Goal: Communication & Community: Answer question/provide support

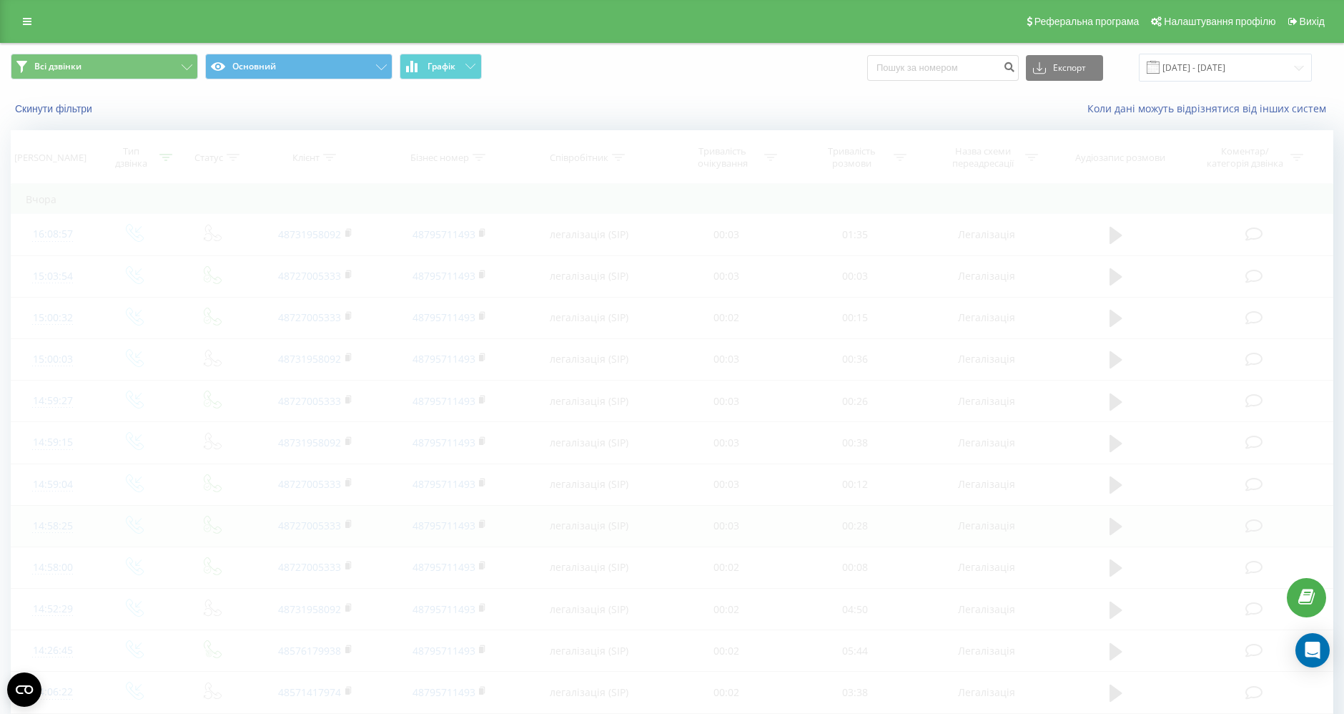
drag, startPoint x: 1317, startPoint y: 649, endPoint x: 1214, endPoint y: 506, distance: 176.2
click at [1317, 649] on icon "Open Intercom Messenger" at bounding box center [1313, 649] width 15 height 17
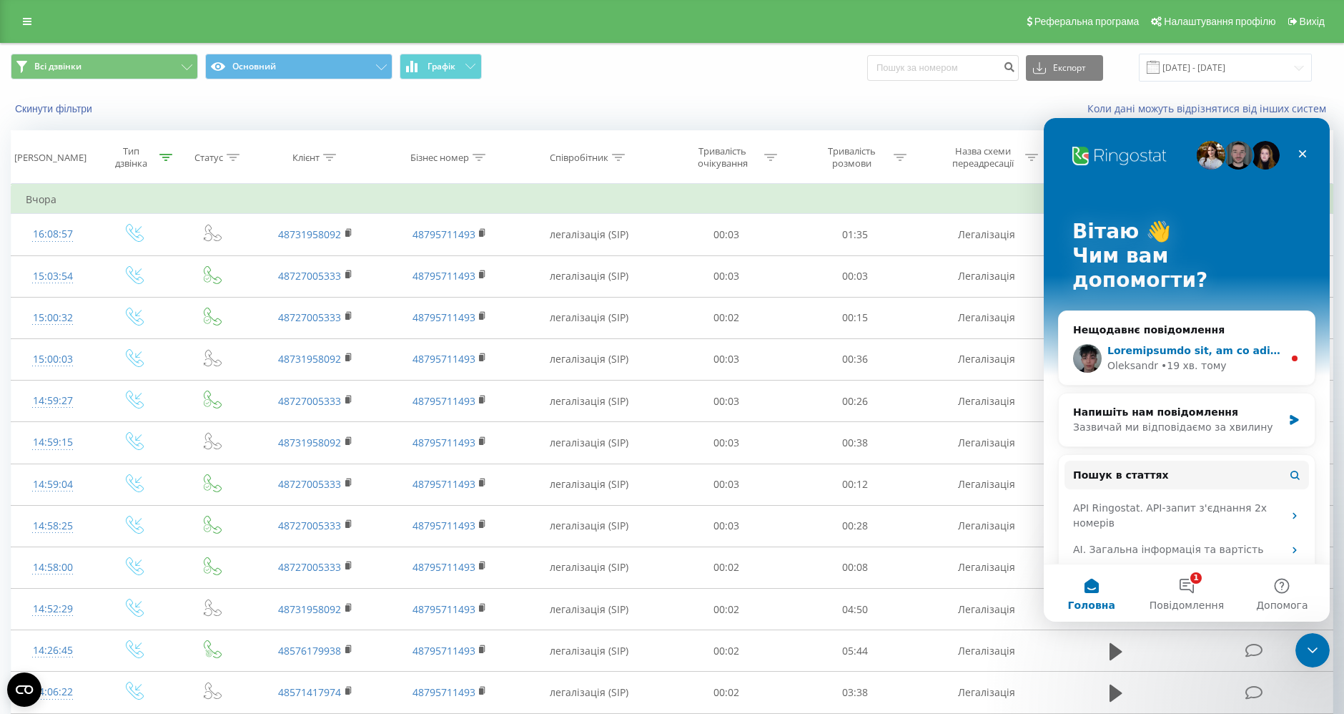
click at [1167, 358] on div "• 19 хв. тому" at bounding box center [1194, 365] width 66 height 15
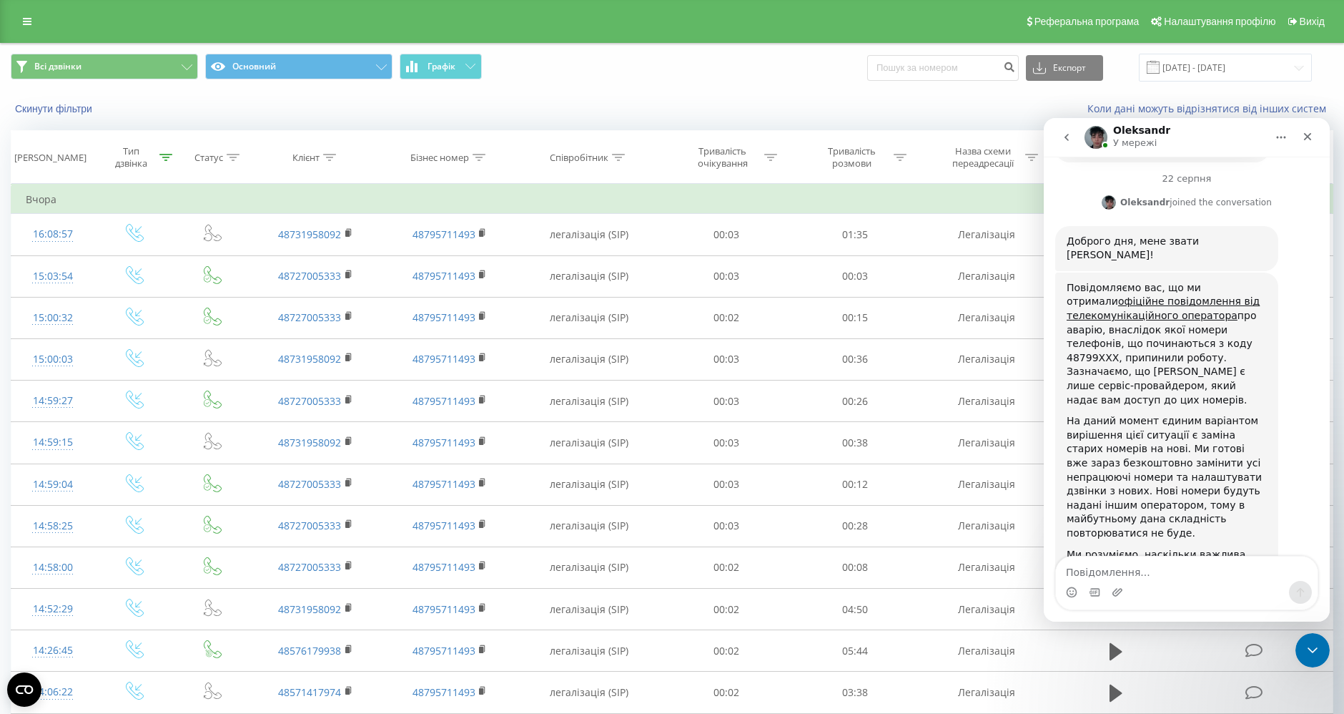
scroll to position [440, 0]
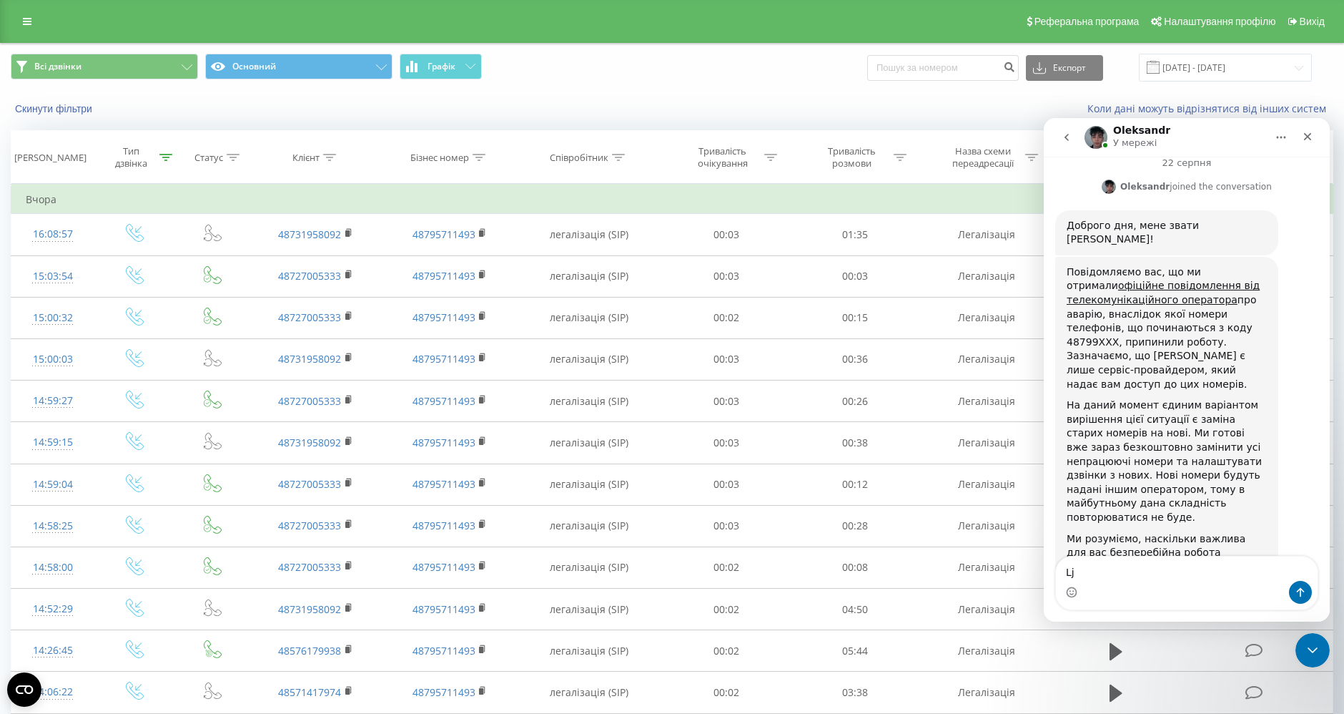
type textarea "L"
click at [1153, 571] on textarea "Повідомлення..." at bounding box center [1187, 568] width 262 height 24
click at [1096, 136] on img "Месенджер Intercom" at bounding box center [1096, 137] width 23 height 23
click at [1155, 561] on textarea "Повідомлення..." at bounding box center [1187, 568] width 262 height 24
type textarea "але це абсолютно не варіант"
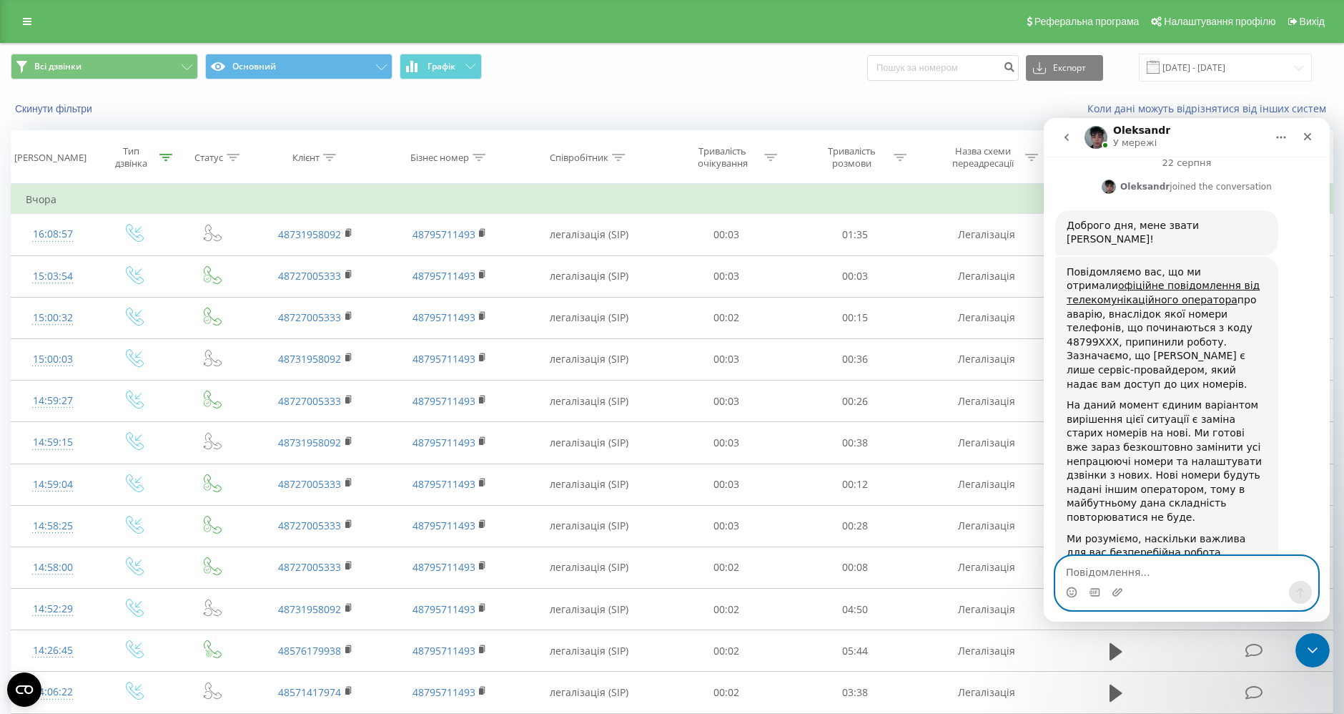
scroll to position [483, 0]
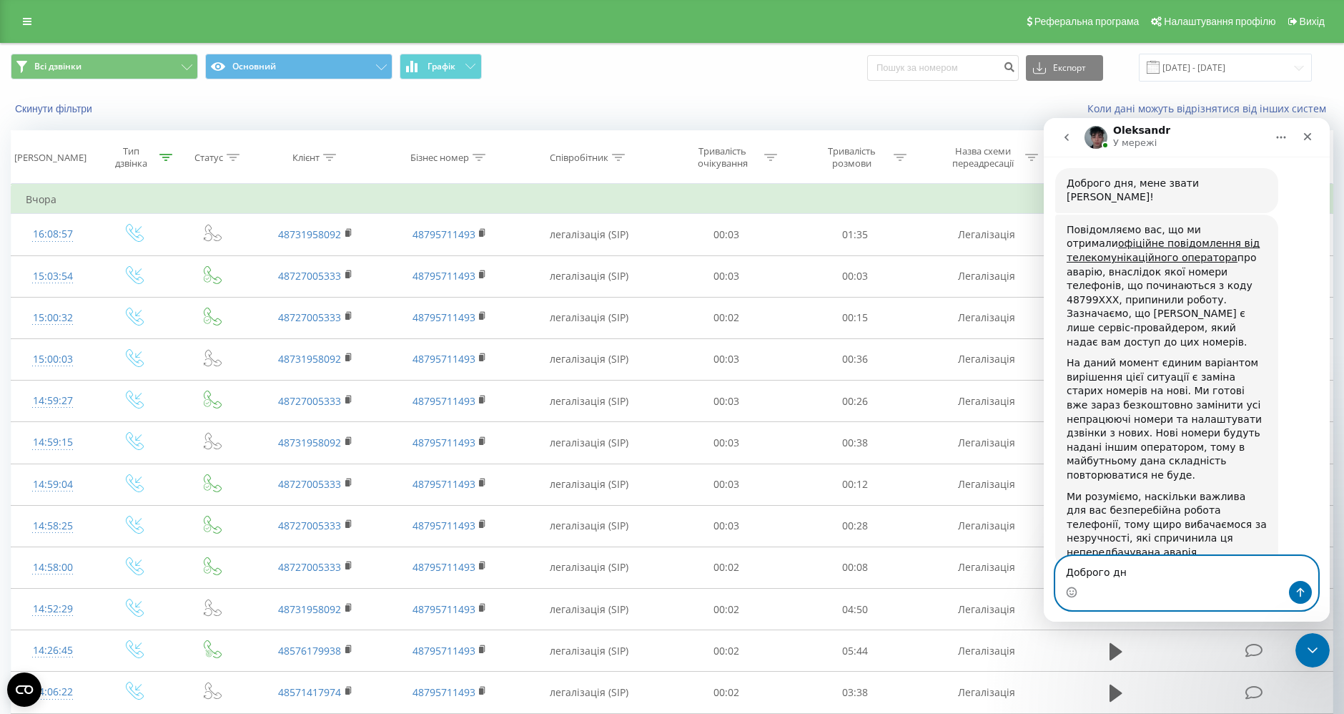
type textarea "Доброго дня"
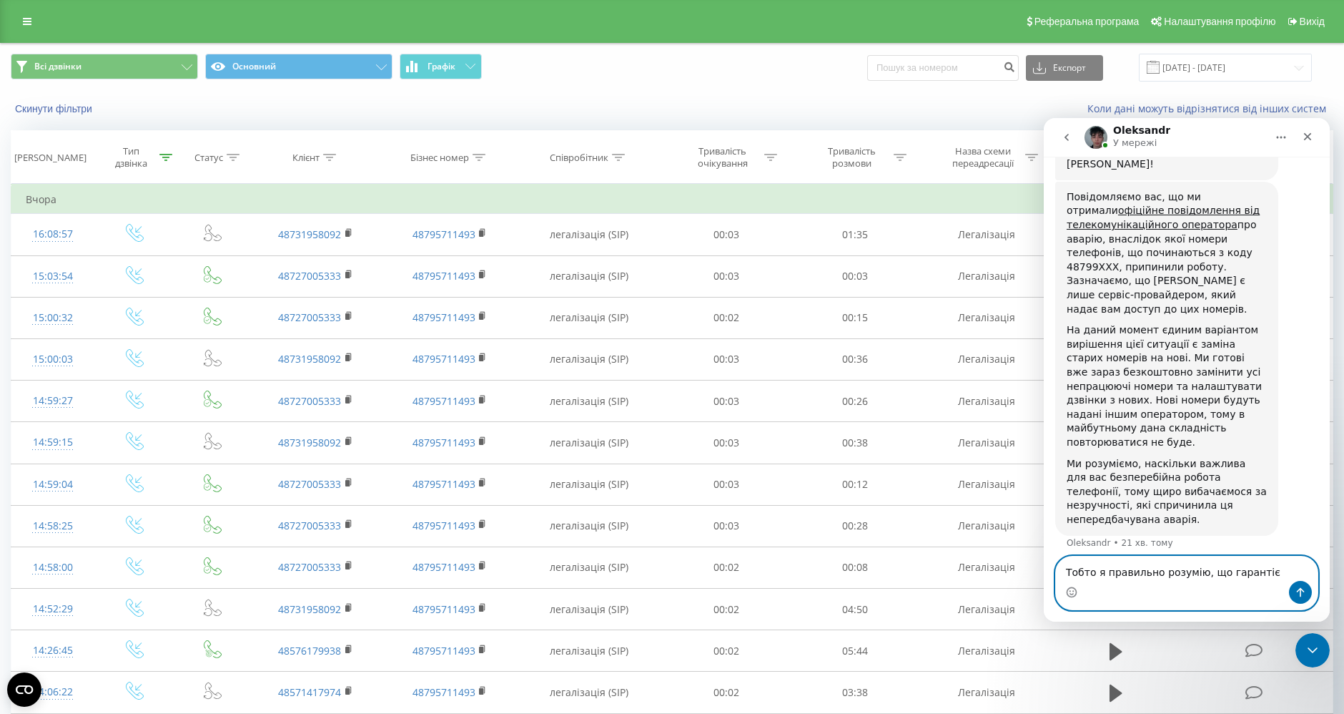
type textarea "Тобто я правильно розумію, що гаранті"
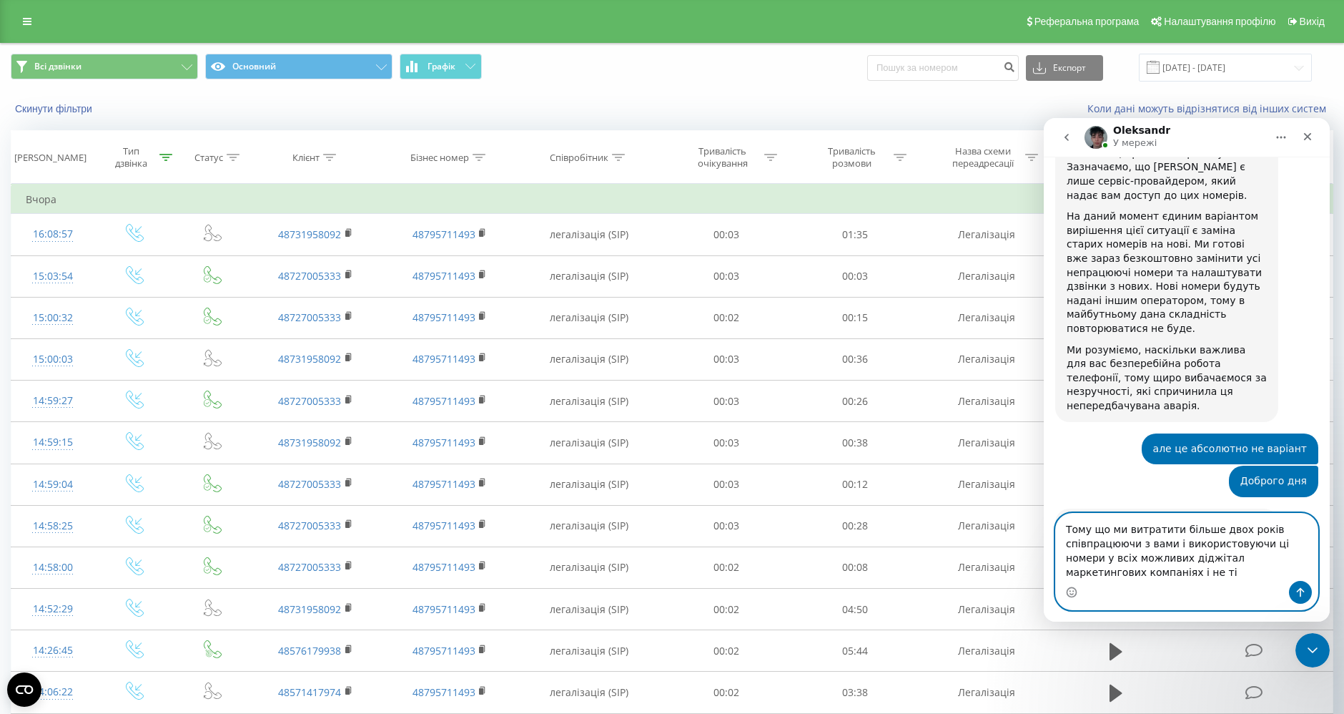
scroll to position [644, 0]
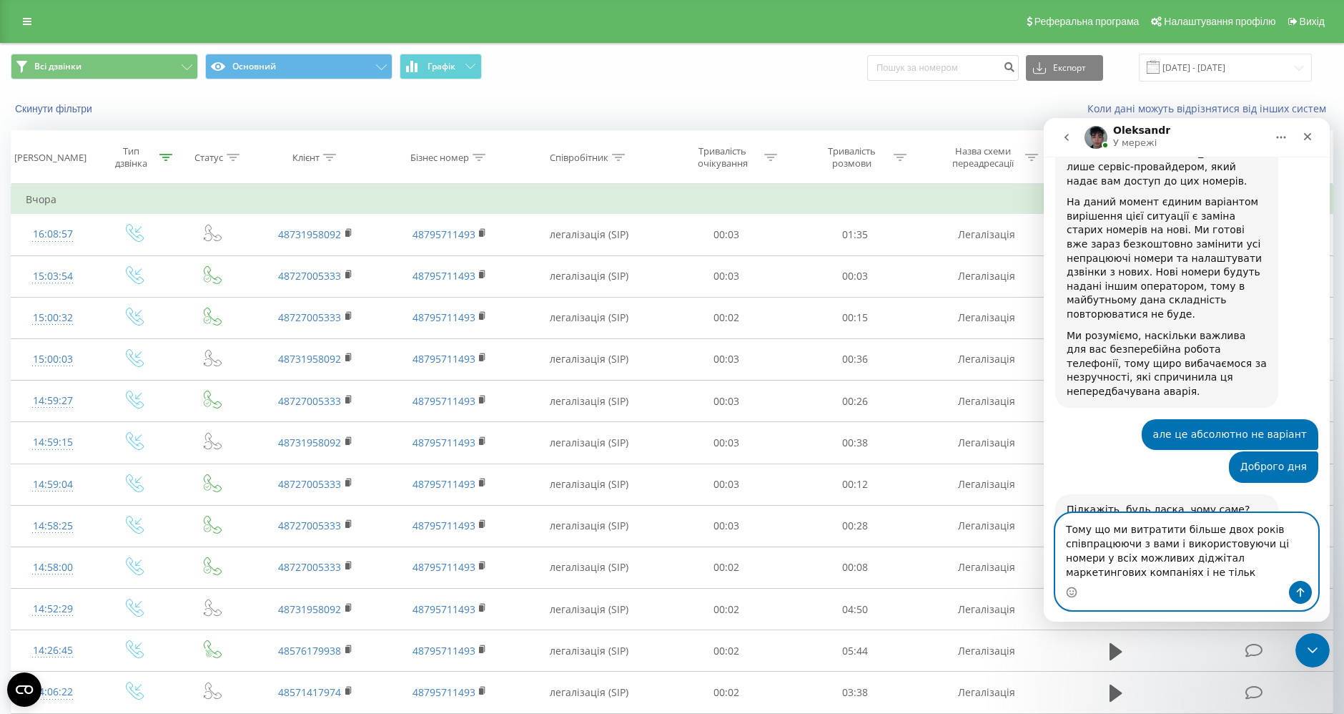
type textarea "Тому що ми витратити більше двох років співпрацюючи з вами і використовуючи ці …"
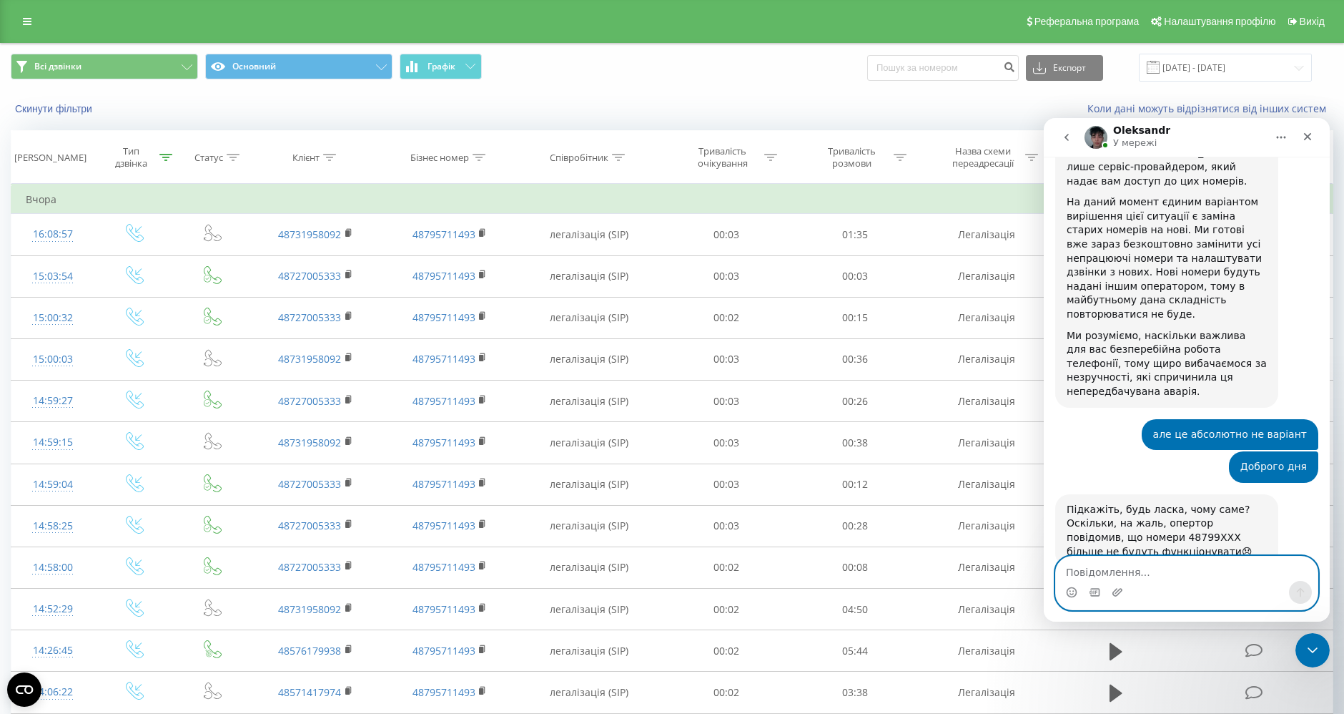
scroll to position [684, 0]
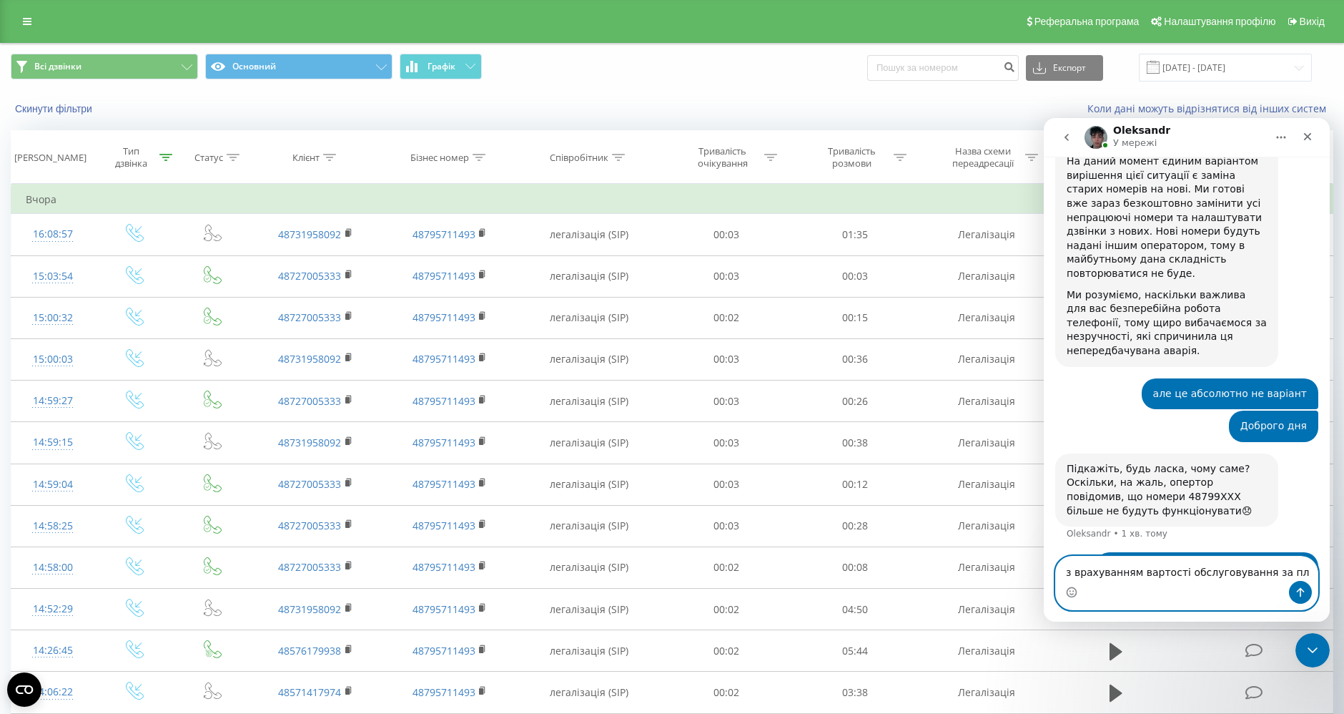
type textarea "з врахуванням вартості обслуговування за п"
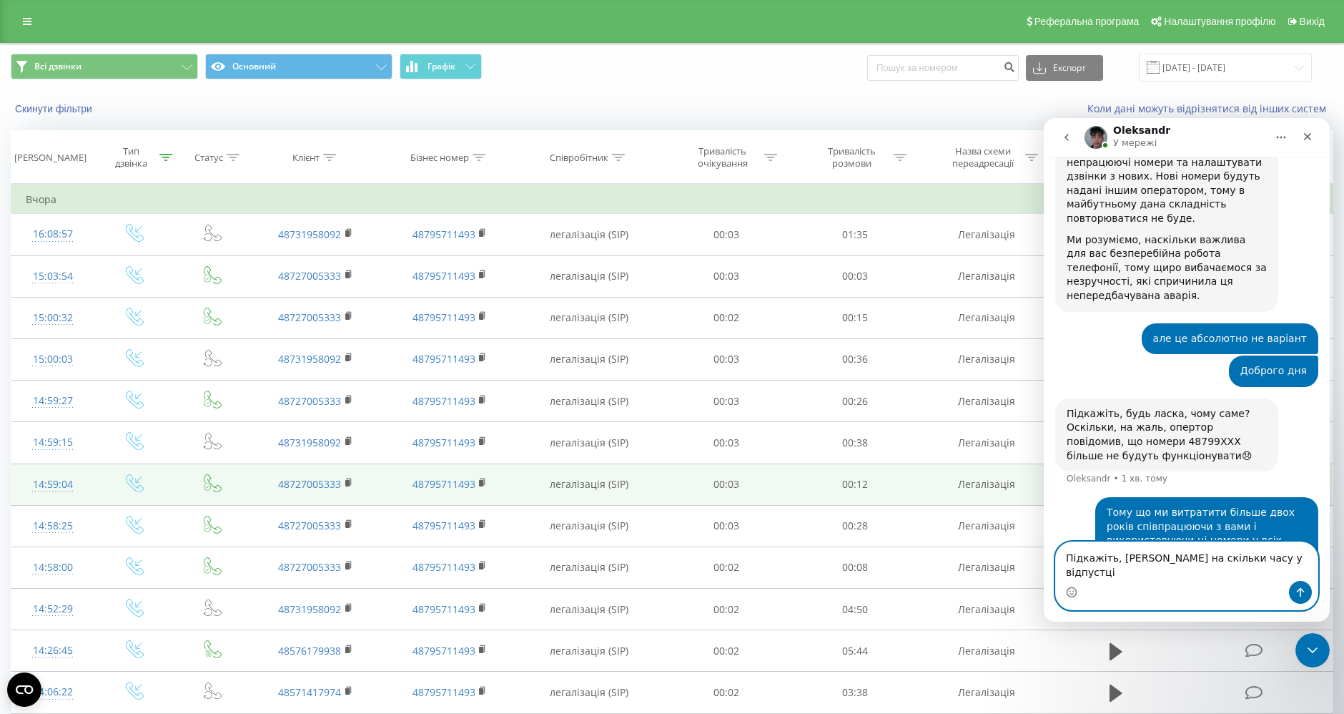
type textarea "Підкажіть, [PERSON_NAME] на скільки часу у відпустці?"
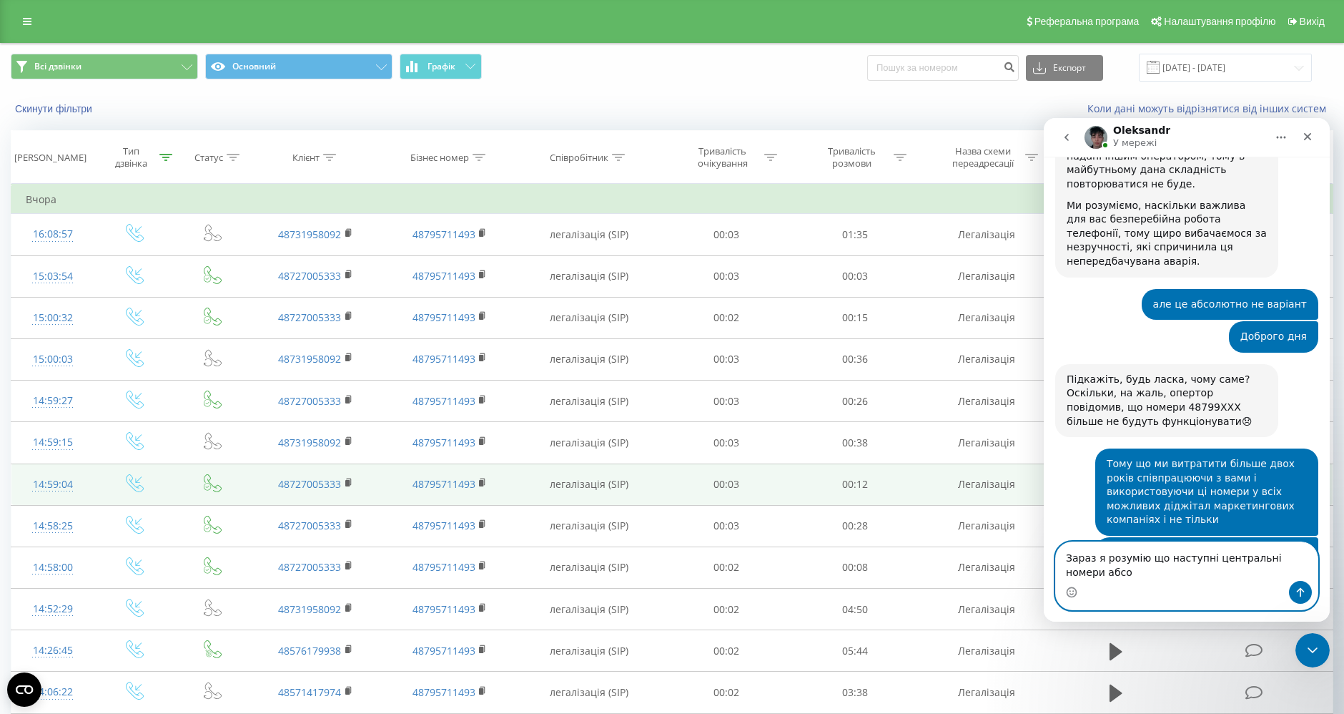
scroll to position [788, 0]
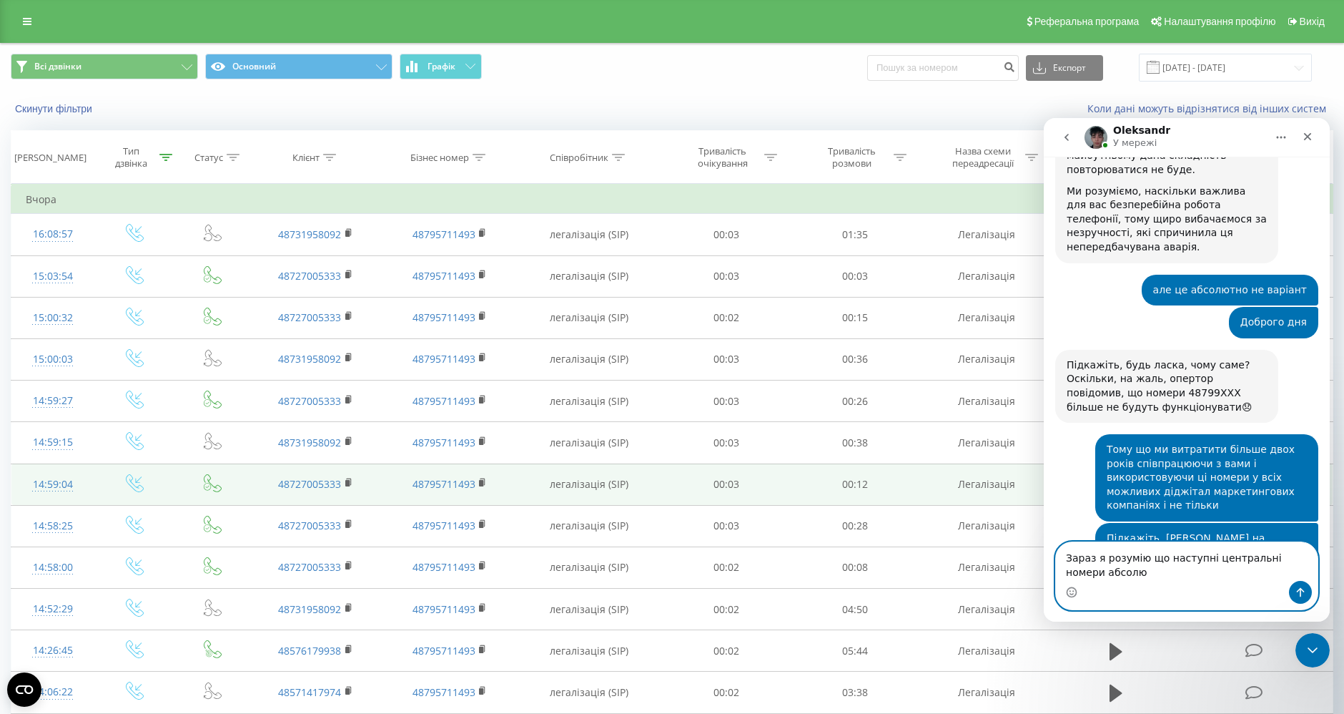
type textarea "[PERSON_NAME]"
type textarea "Скажіть чи є можливість взяти номер з наявною сімкартою і підключити його?"
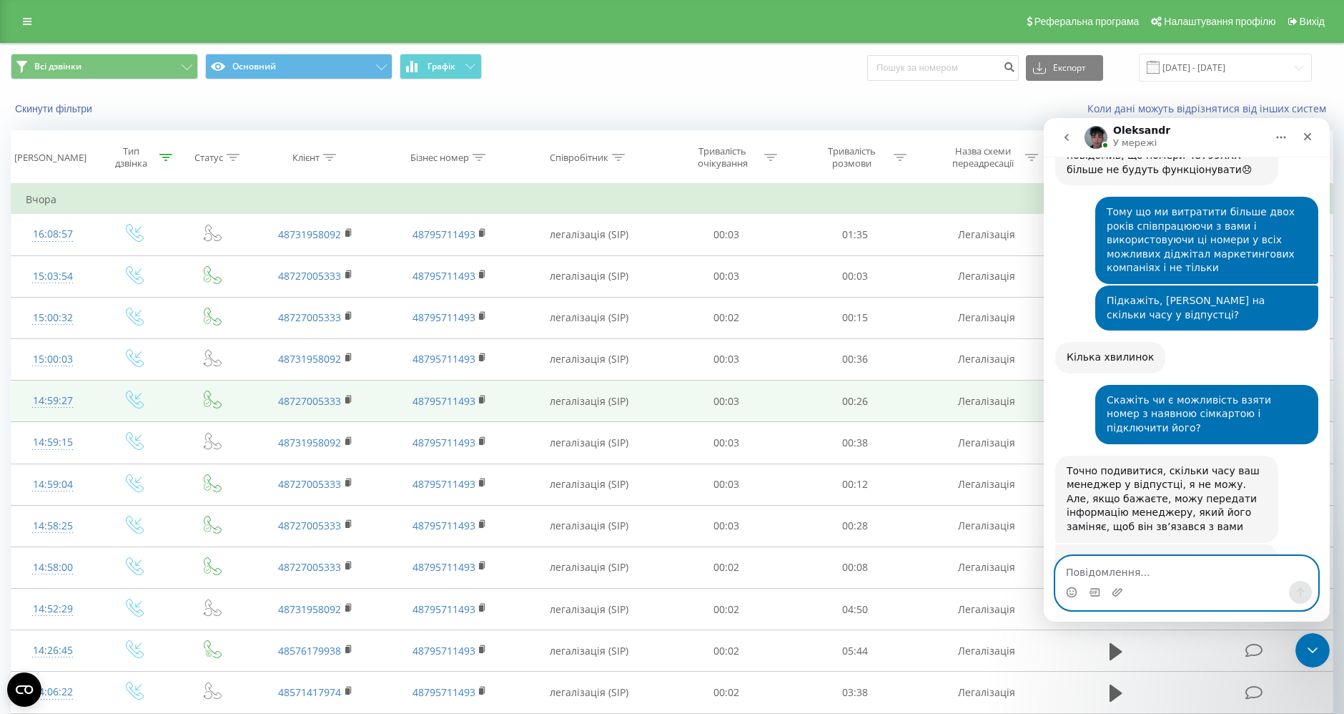
scroll to position [1018, 0]
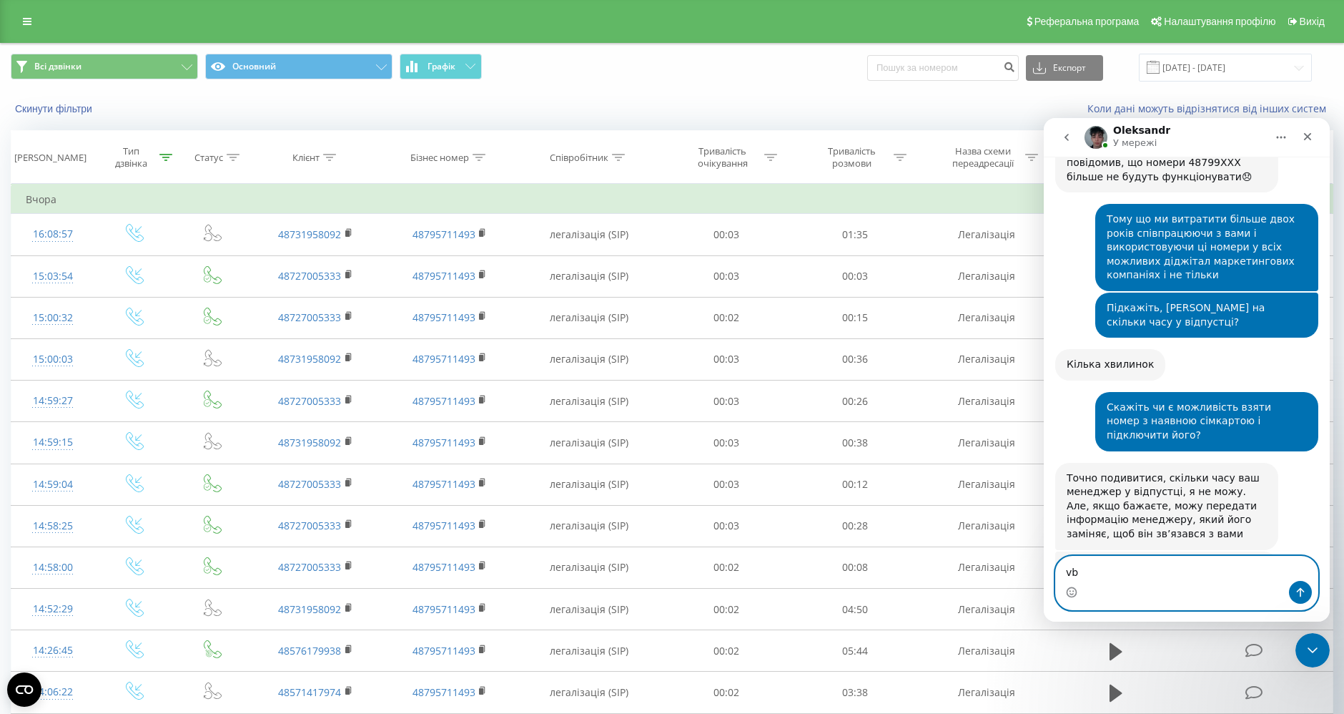
type textarea "v"
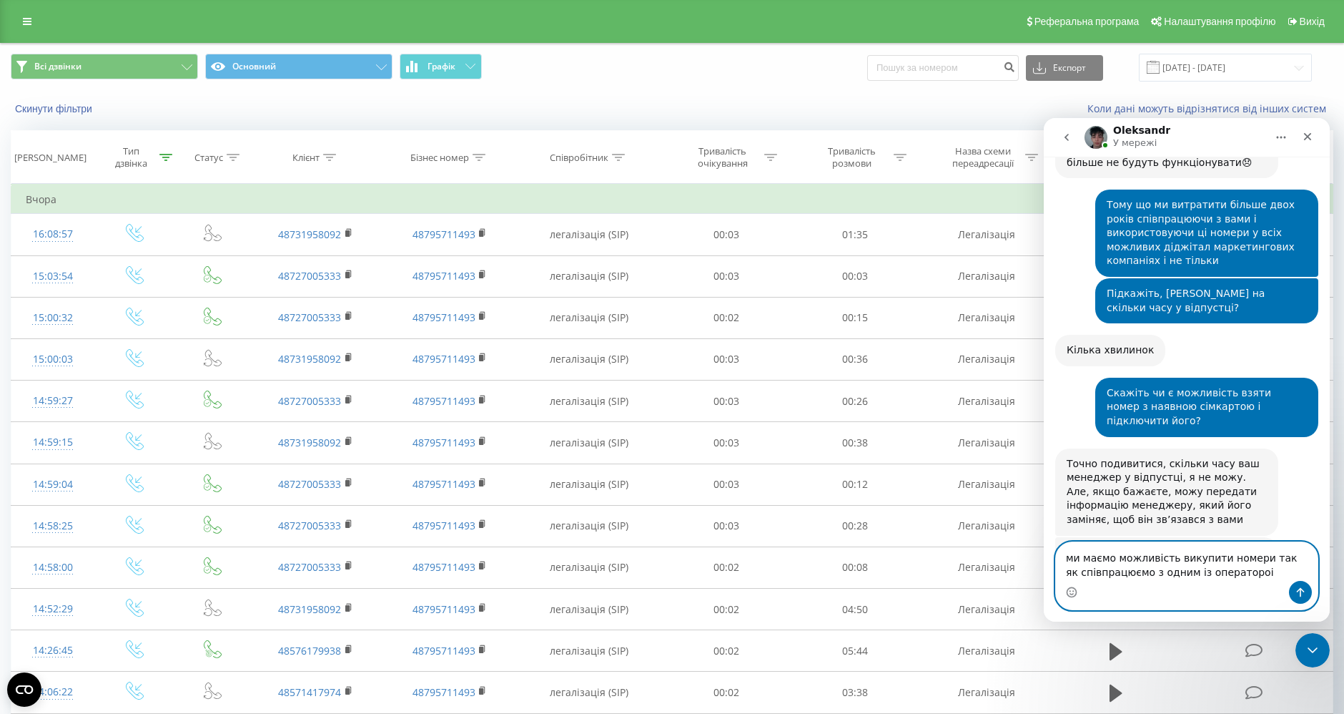
type textarea "ми маємо можливість викупити номери так як співпрацюємо з одним із оператороів"
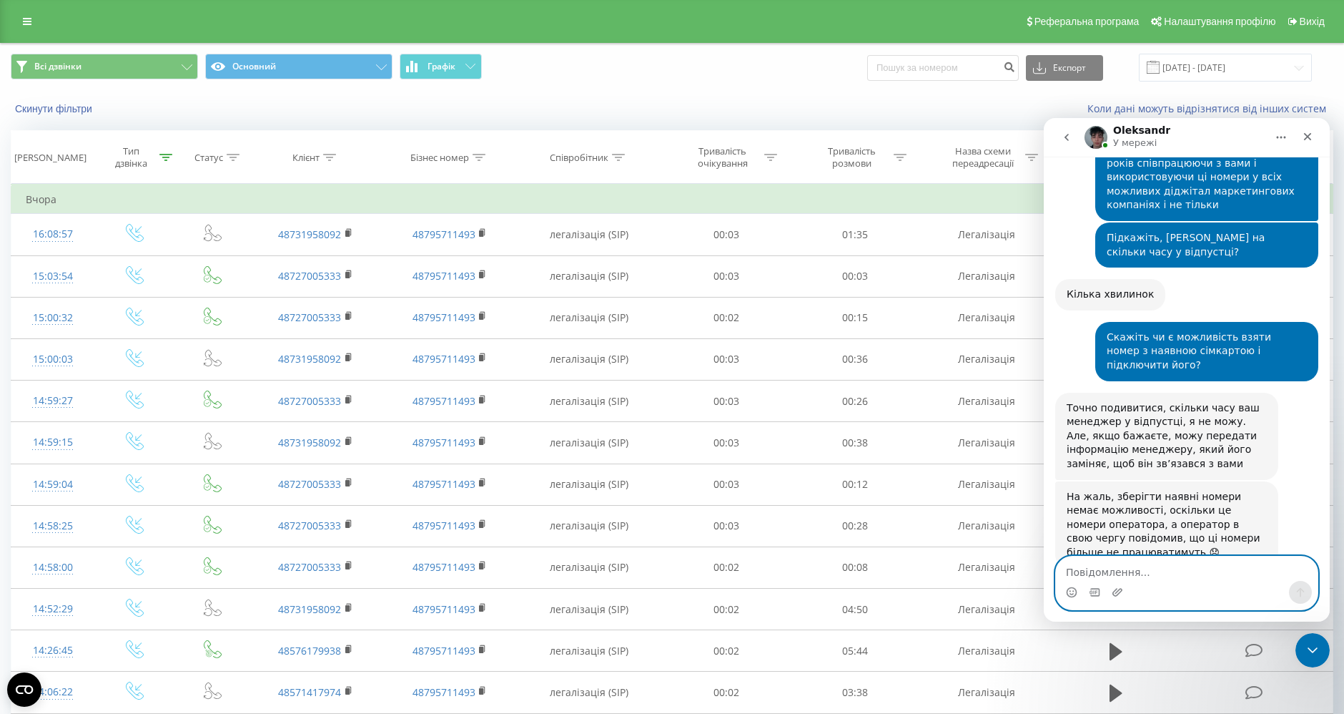
scroll to position [1088, 0]
click at [1171, 562] on textarea "Повідомлення..." at bounding box center [1187, 568] width 262 height 24
type textarea "операторів*"
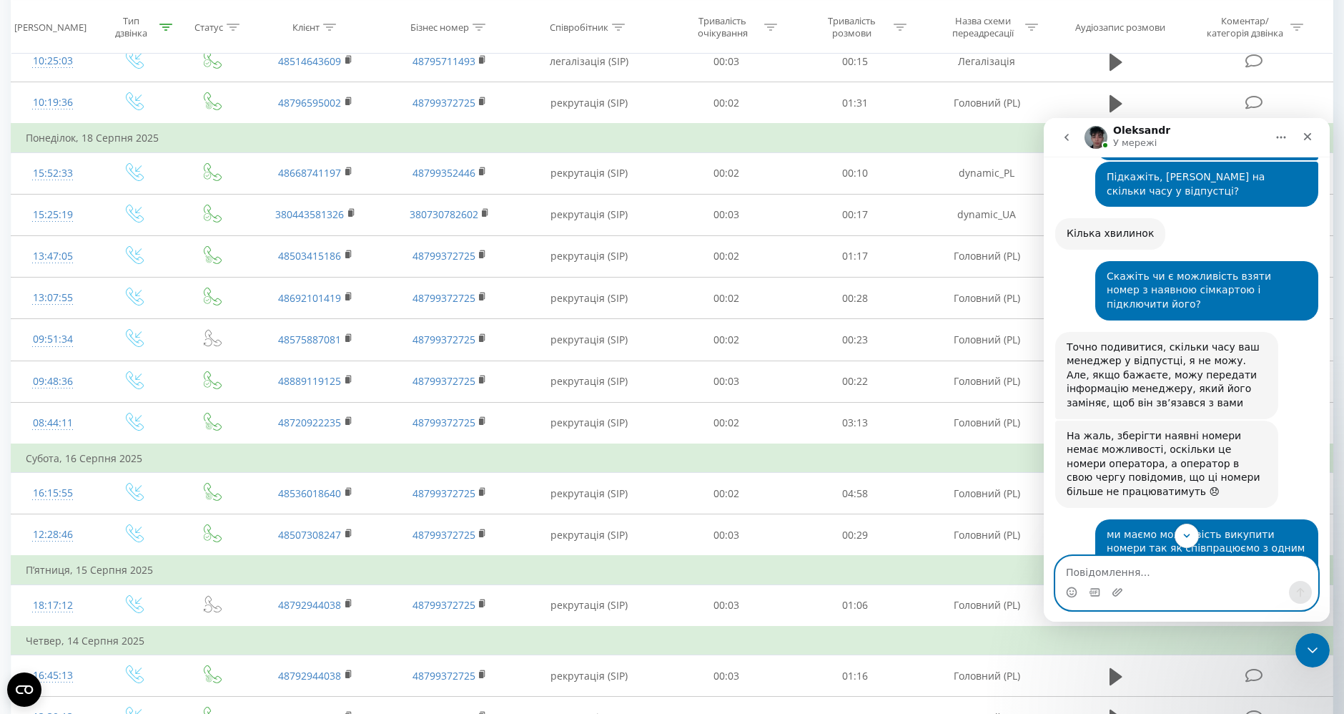
scroll to position [1266, 0]
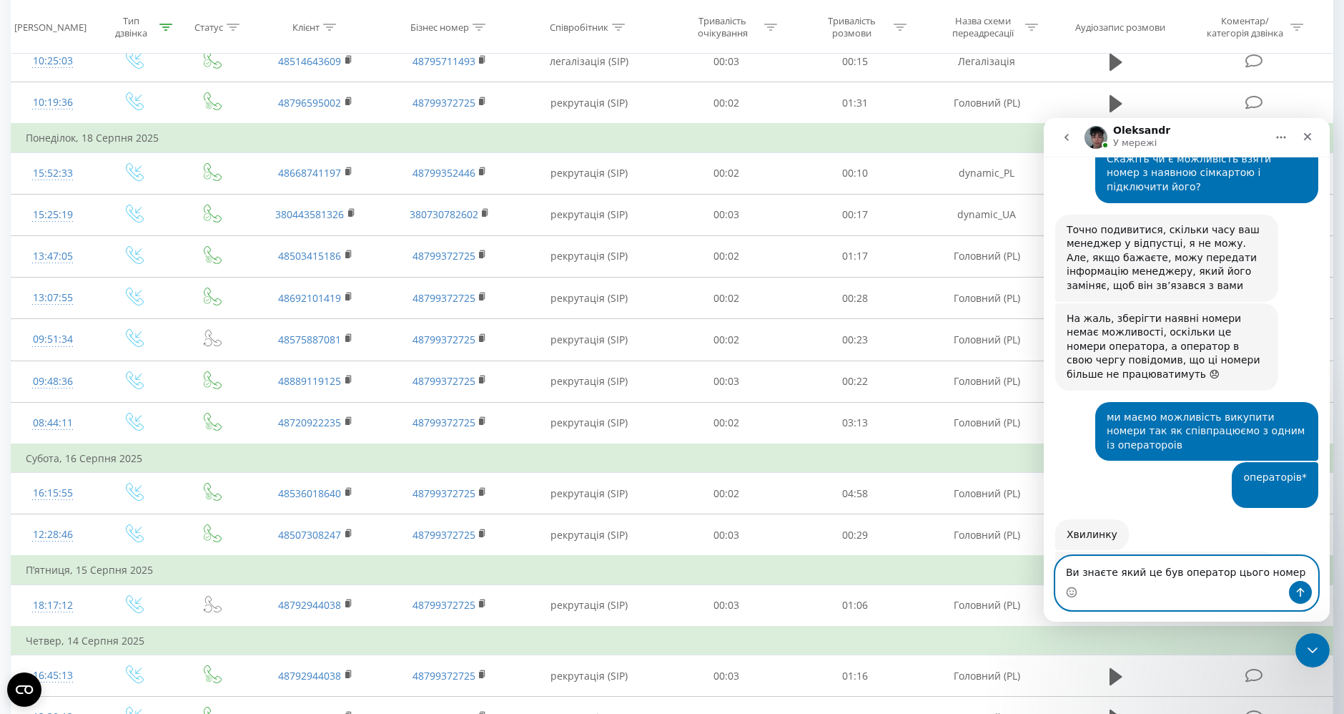
type textarea "Ви знаєте який це був оператор цього номеру"
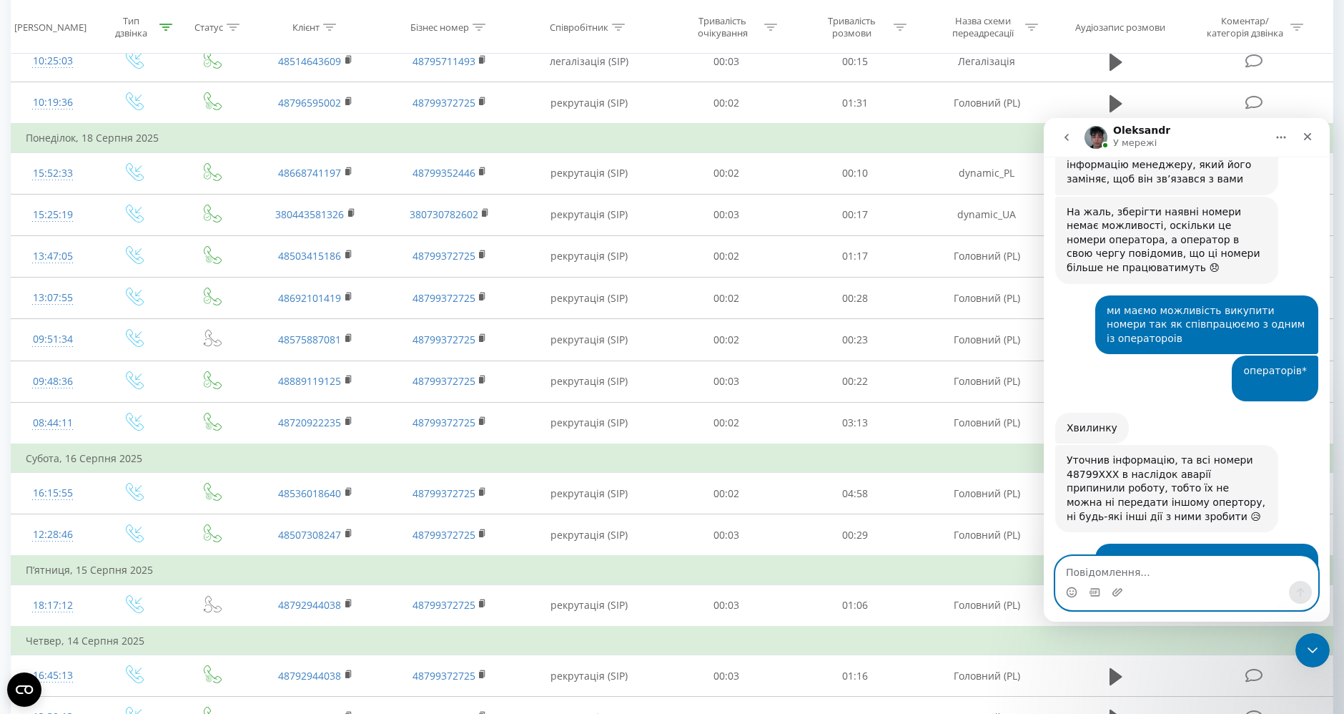
scroll to position [1366, 0]
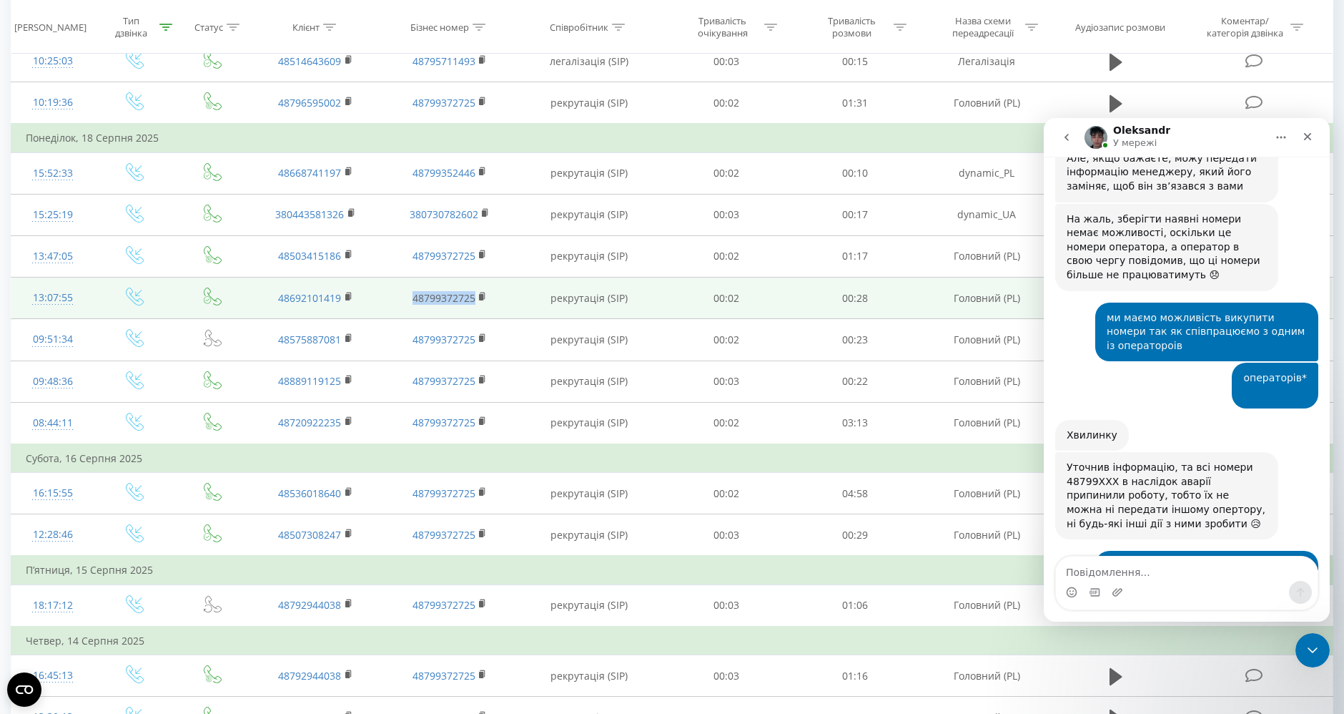
drag, startPoint x: 398, startPoint y: 285, endPoint x: 474, endPoint y: 290, distance: 76.0
click at [474, 290] on td "48799372725" at bounding box center [450, 297] width 134 height 41
copy link "48799372725"
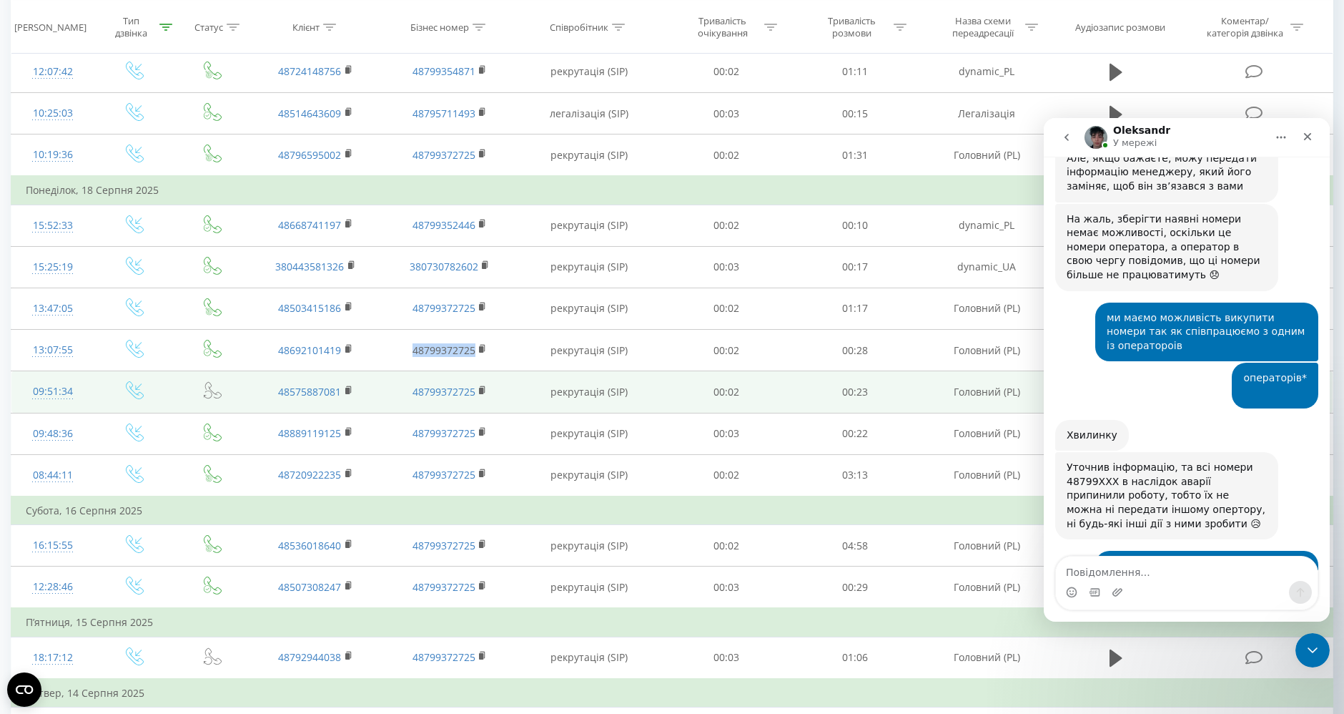
scroll to position [2011, 0]
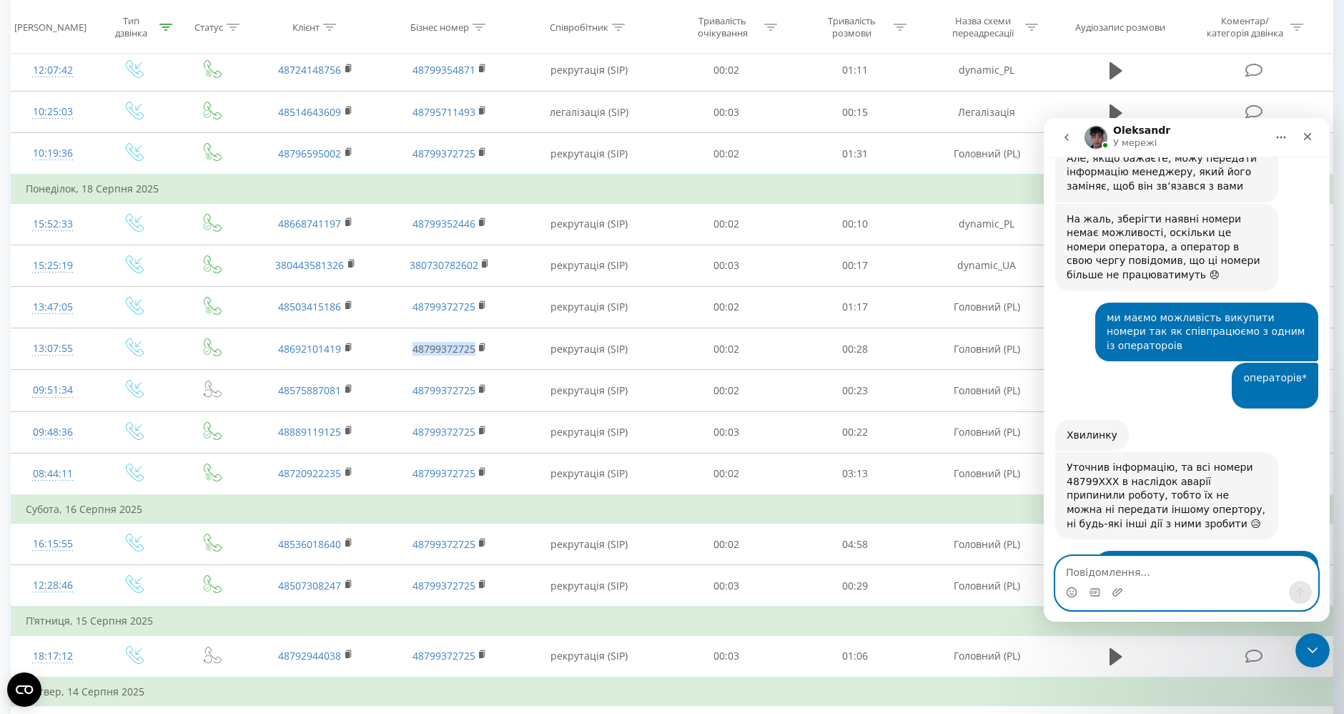
click at [1131, 567] on textarea "Повідомлення..." at bounding box center [1187, 568] width 262 height 24
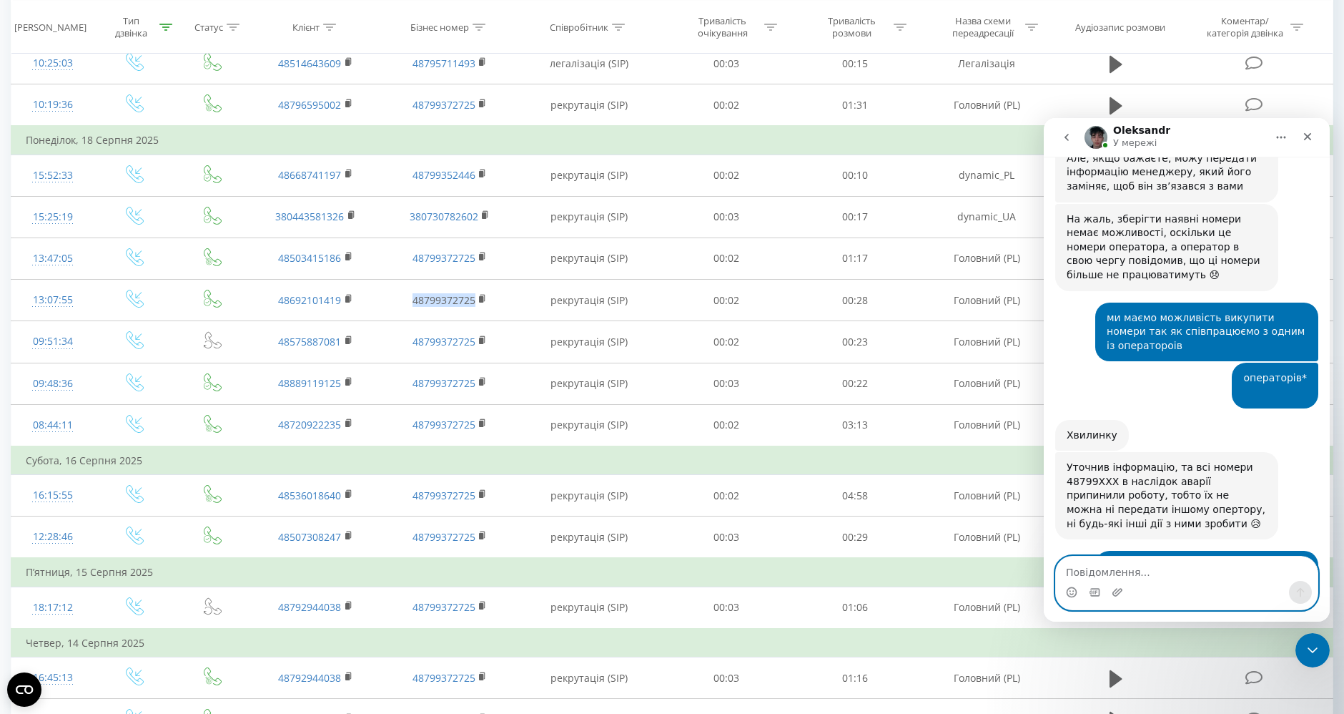
scroll to position [2062, 0]
click at [1131, 569] on textarea "Повідомлення..." at bounding box center [1187, 568] width 262 height 24
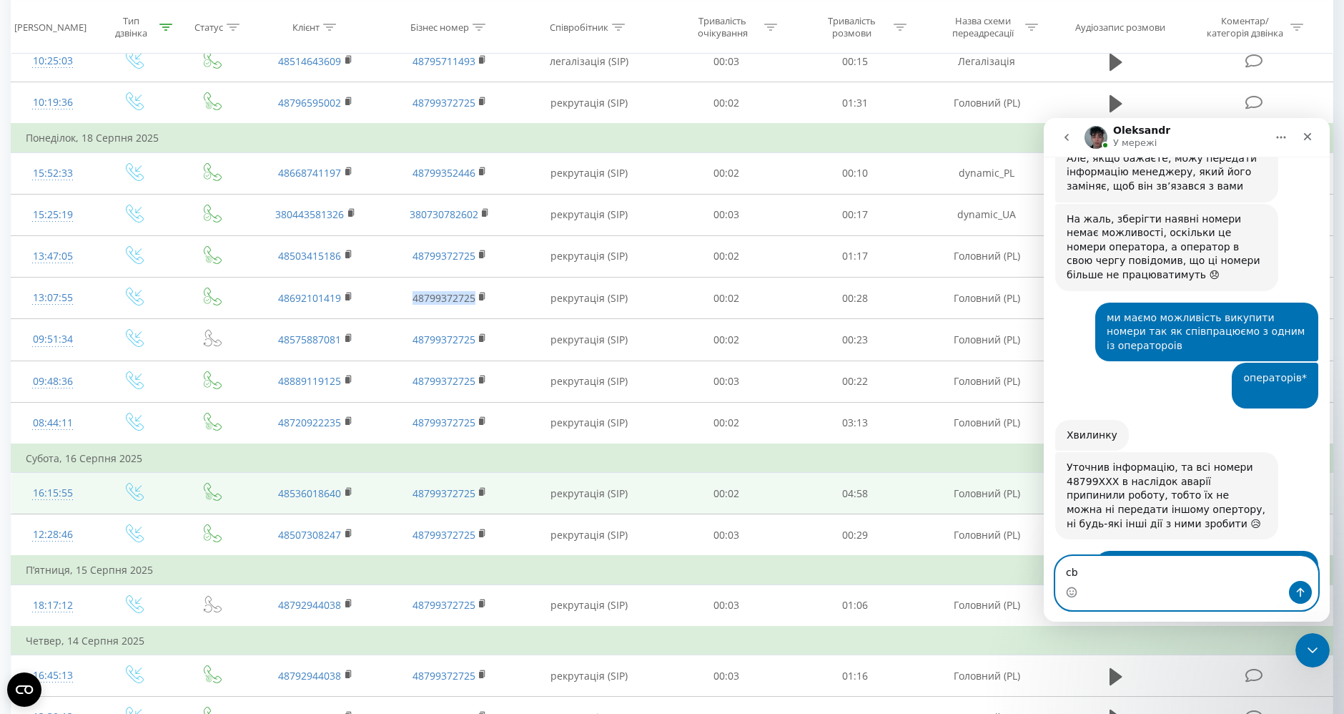
type textarea "c"
type textarea "Знайшов інформацію що мобільний оператор Play"
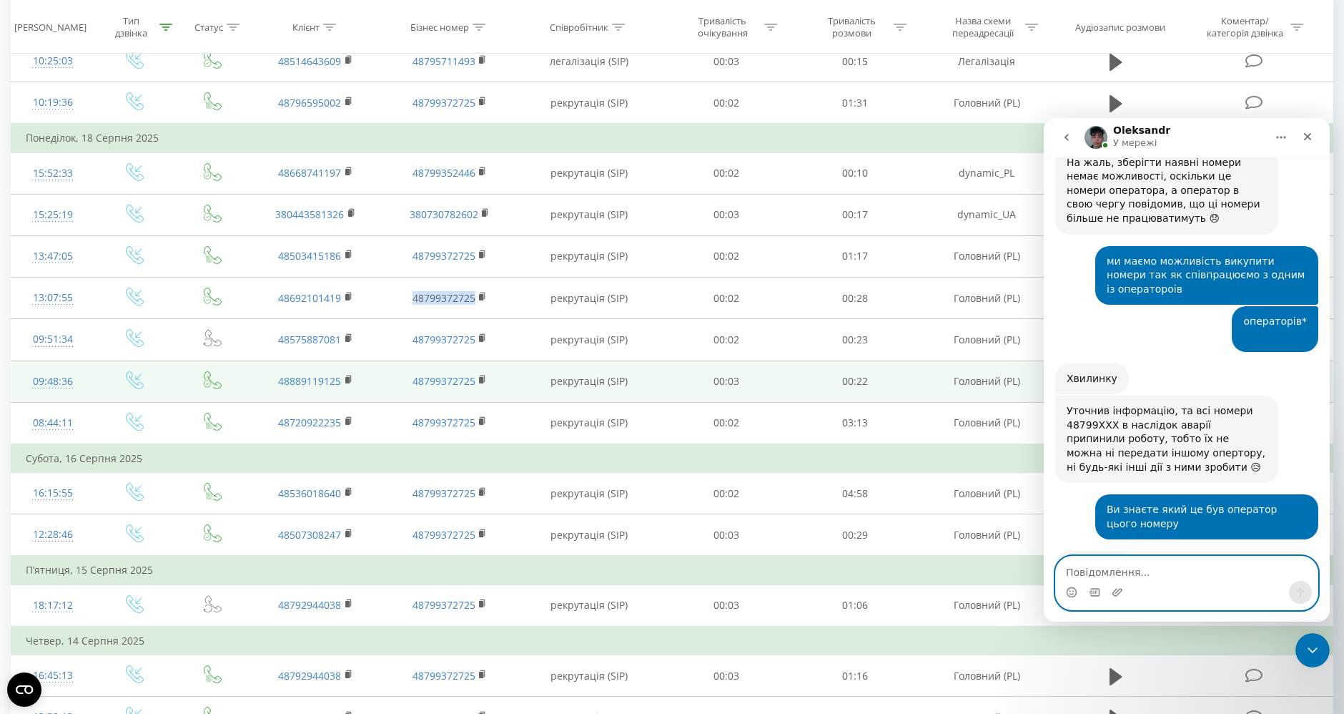
paste textarea "48799372725"
type textarea "48799372725"
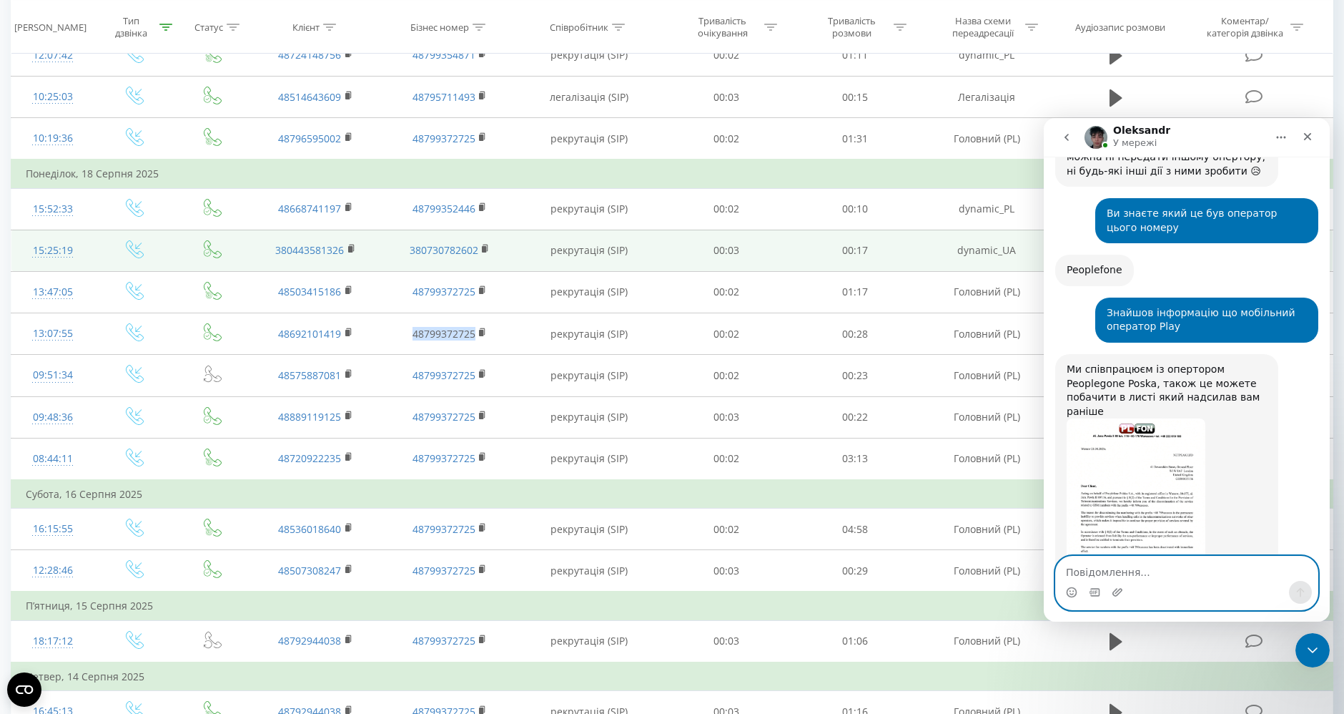
scroll to position [1718, 0]
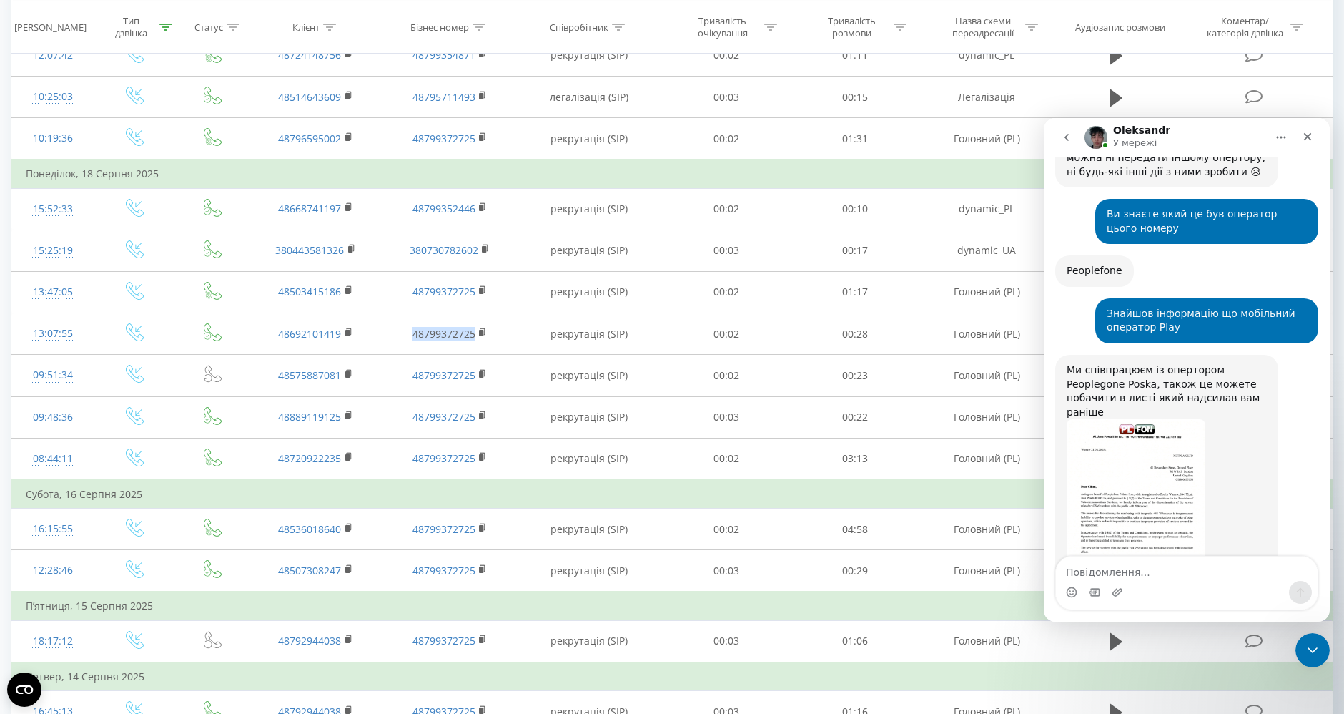
click at [1168, 419] on img "Oleksandr каже…" at bounding box center [1136, 515] width 139 height 192
